Goal: Transaction & Acquisition: Purchase product/service

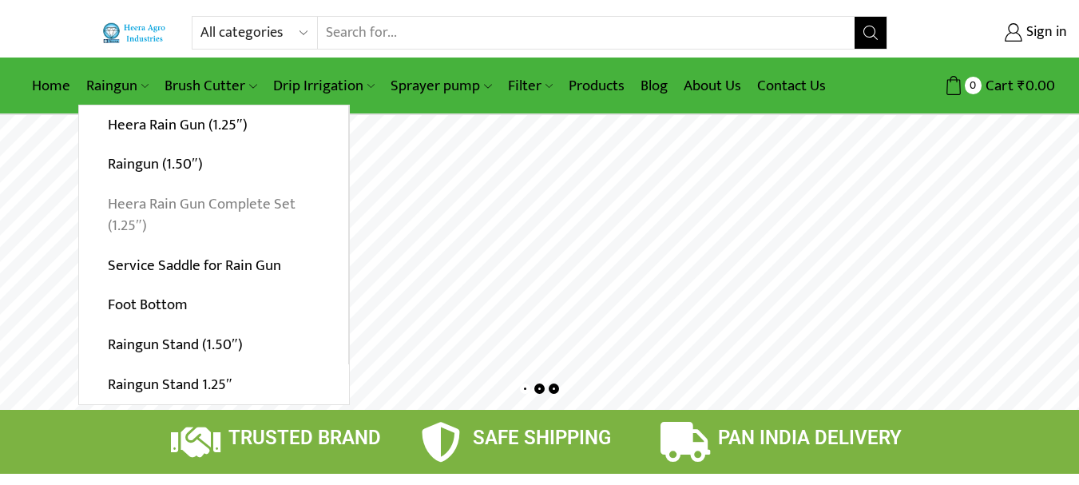
click at [187, 213] on link "Heera Rain Gun Complete Set (1.25″)" at bounding box center [213, 214] width 269 height 61
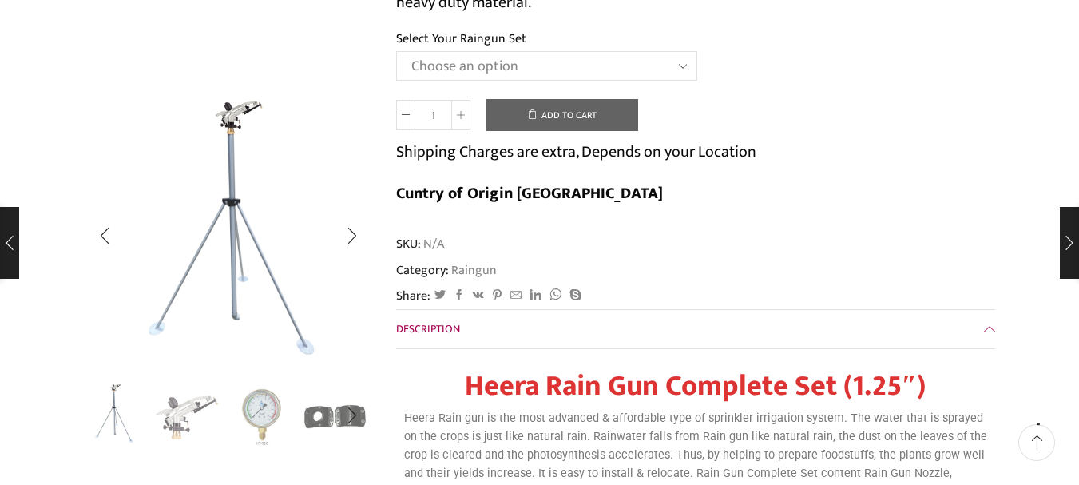
scroll to position [399, 0]
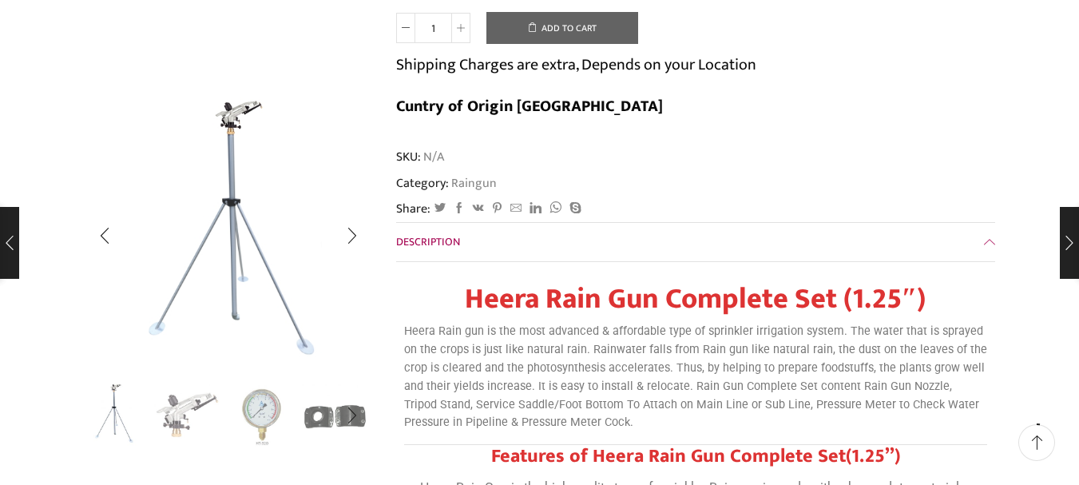
click at [176, 423] on img "2 / 5" at bounding box center [187, 414] width 66 height 66
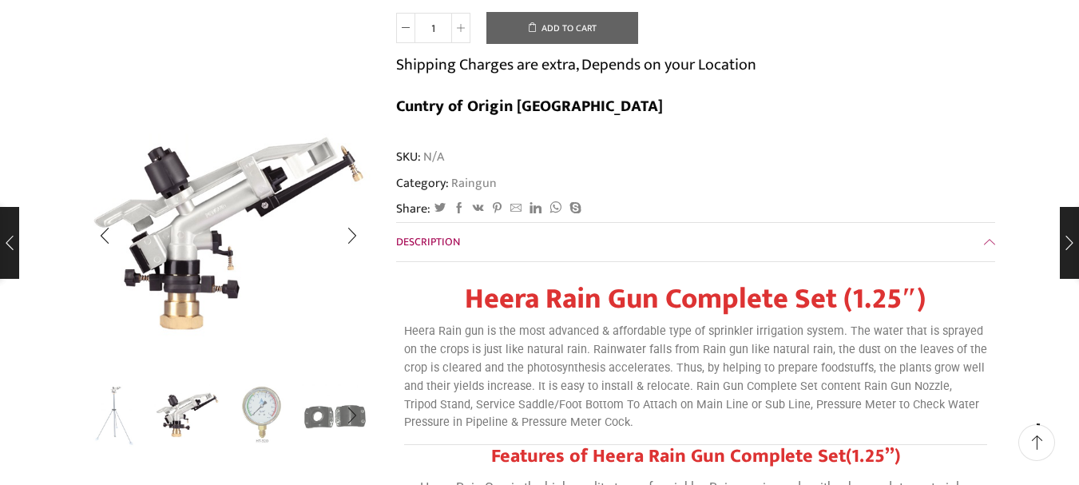
click at [254, 417] on img "3 / 5" at bounding box center [261, 414] width 66 height 66
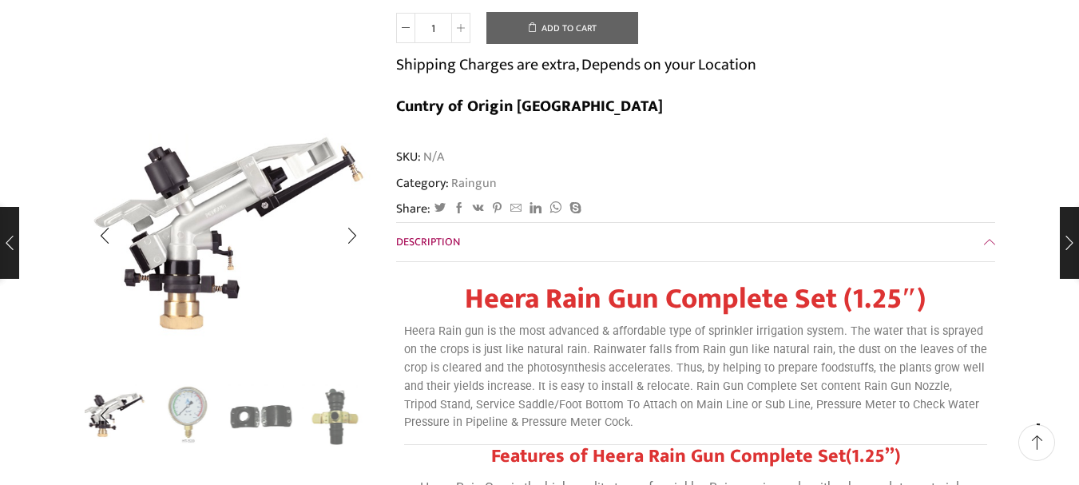
click at [197, 406] on img "3 / 5" at bounding box center [187, 414] width 66 height 66
